Goal: Task Accomplishment & Management: Use online tool/utility

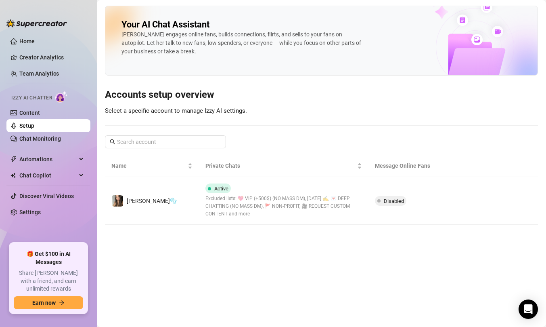
click at [57, 105] on div "Izzy AI Chatter" at bounding box center [48, 97] width 86 height 18
click at [40, 135] on link "Chat Monitoring" at bounding box center [40, 138] width 42 height 6
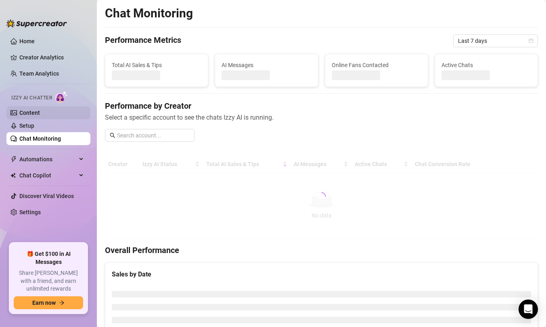
click at [40, 111] on link "Content" at bounding box center [29, 112] width 21 height 6
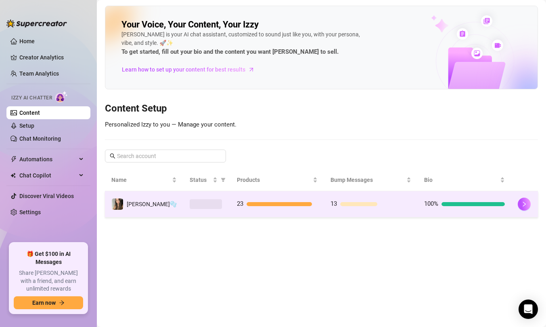
click at [354, 200] on div "13" at bounding box center [371, 204] width 81 height 10
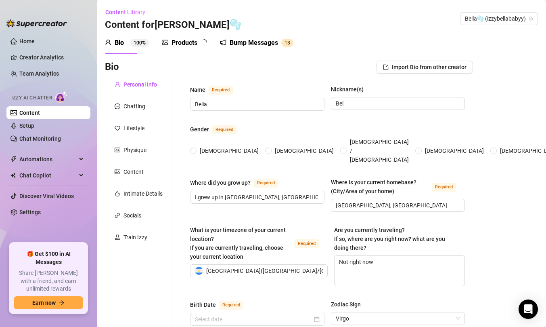
radio input "true"
type input "[DATE]"
click at [257, 43] on div "Bump Messages" at bounding box center [259, 43] width 48 height 10
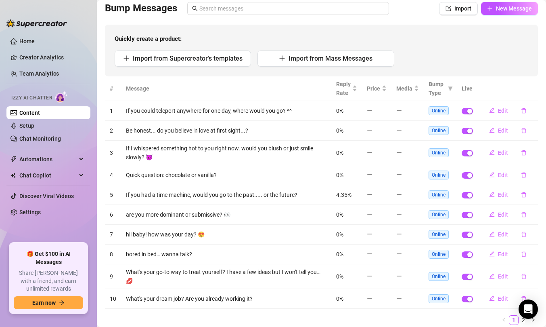
scroll to position [73, 0]
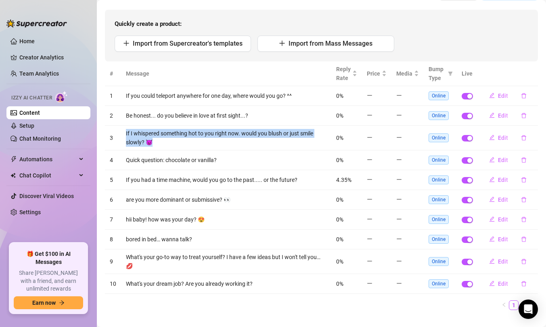
drag, startPoint x: 182, startPoint y: 140, endPoint x: 126, endPoint y: 132, distance: 57.1
click at [126, 132] on td "If I whispered something hot to you right now. would you blush or just smile sl…" at bounding box center [226, 138] width 210 height 25
copy td "If I whispered something hot to you right now. would you blush or just smile sl…"
